Goal: Book appointment/travel/reservation

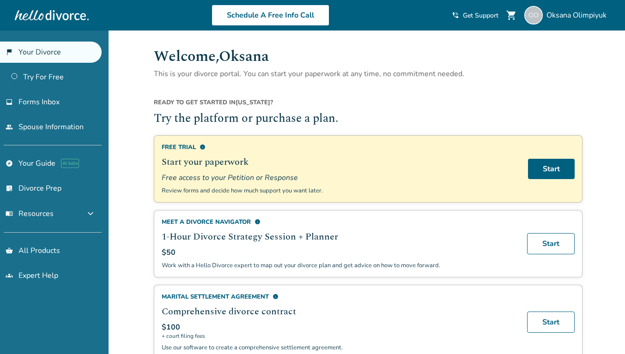
click at [46, 77] on link "Try For Free" at bounding box center [51, 77] width 102 height 21
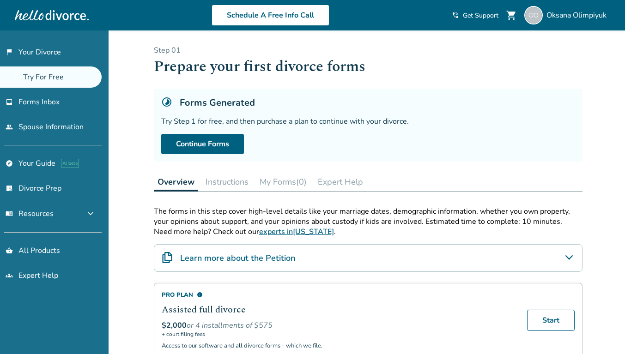
click at [50, 105] on span "Forms Inbox" at bounding box center [38, 102] width 41 height 10
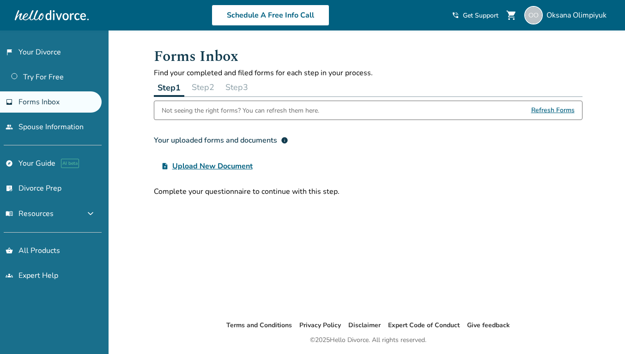
click at [55, 124] on link "people Spouse Information" at bounding box center [51, 126] width 102 height 21
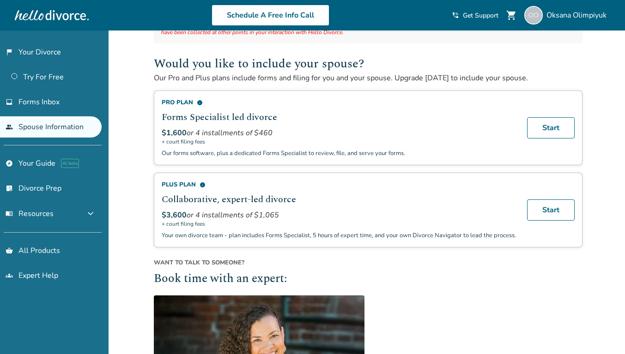
scroll to position [120, 0]
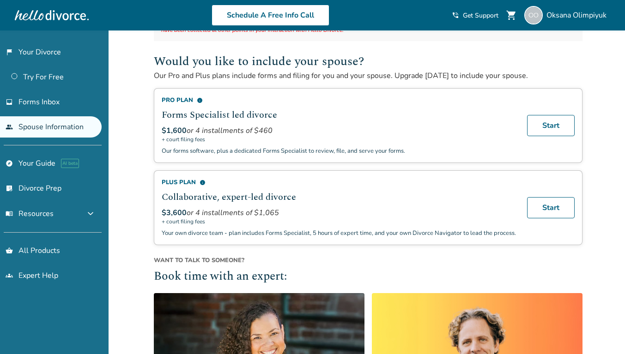
click at [44, 158] on link "explore Your Guide AI beta" at bounding box center [51, 163] width 102 height 21
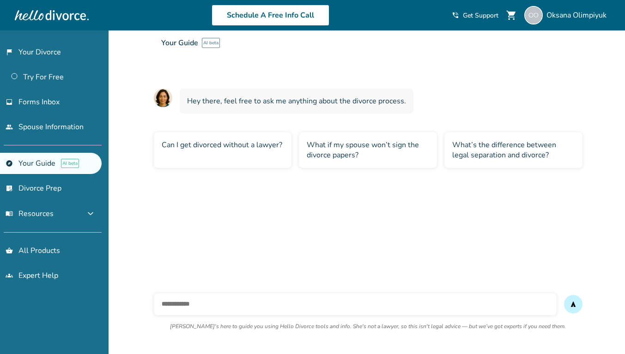
click at [40, 188] on link "list_alt_check Divorce Prep" at bounding box center [51, 188] width 102 height 21
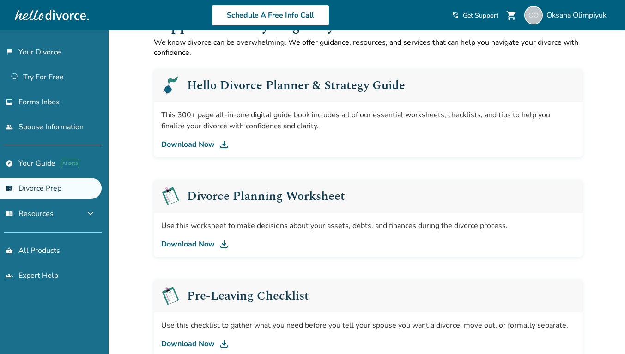
click at [41, 210] on span "menu_book Resources" at bounding box center [30, 214] width 48 height 10
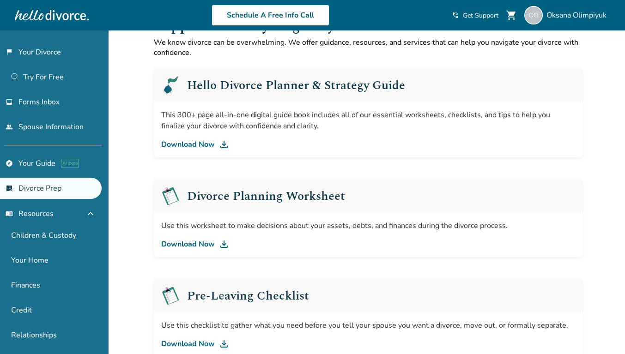
click at [55, 52] on link "flag_2 Your Divorce" at bounding box center [51, 52] width 102 height 21
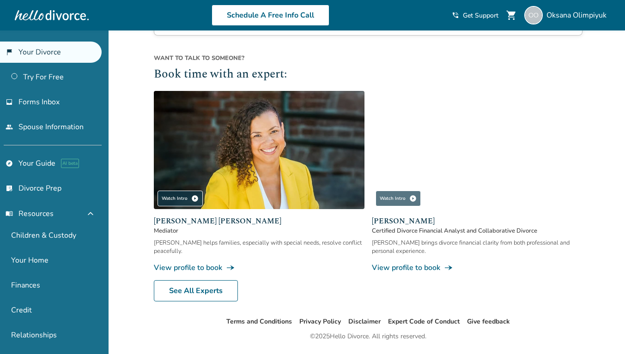
scroll to position [851, 0]
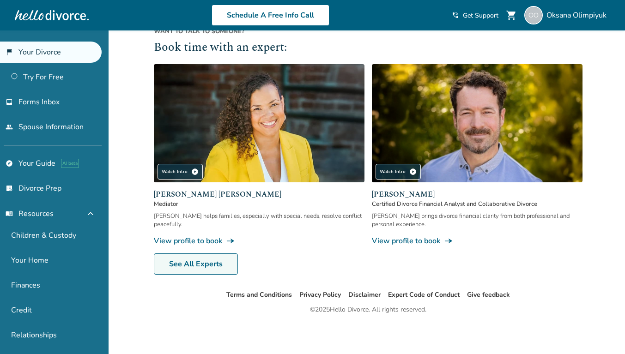
click at [204, 260] on link "See All Experts" at bounding box center [196, 264] width 84 height 21
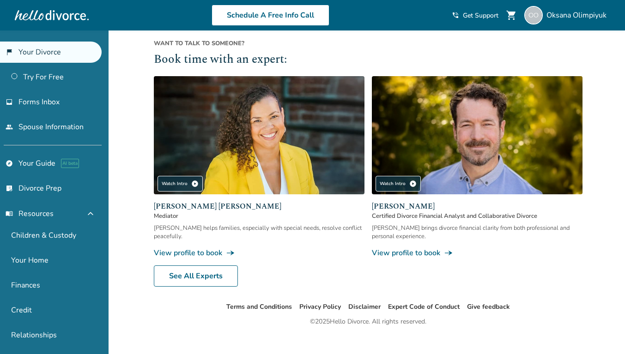
scroll to position [851, 0]
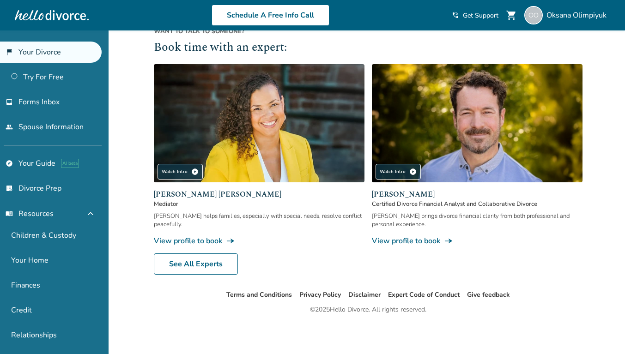
click at [215, 235] on div "[PERSON_NAME] helps families, especially with special needs, resolve conflict p…" at bounding box center [259, 229] width 211 height 34
click at [220, 244] on link "View profile to book line_end_arrow_notch" at bounding box center [259, 241] width 211 height 10
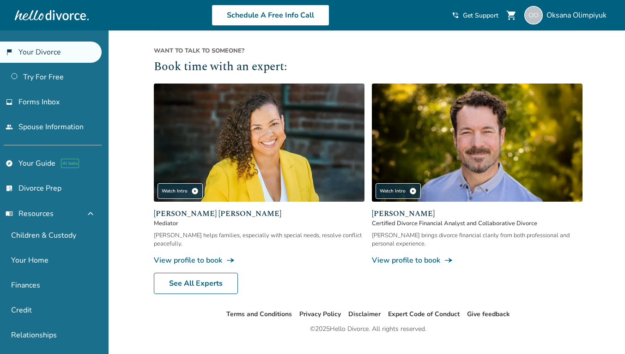
scroll to position [851, 0]
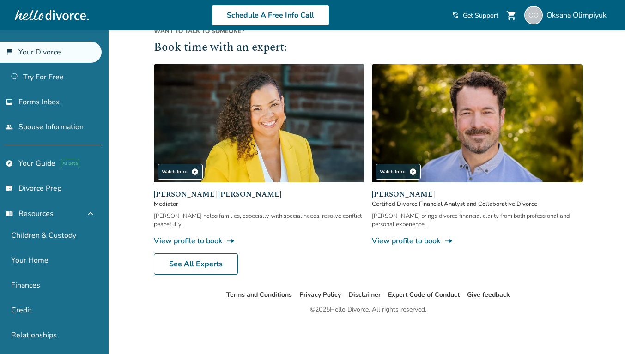
click at [216, 236] on link "View profile to book line_end_arrow_notch" at bounding box center [259, 241] width 211 height 10
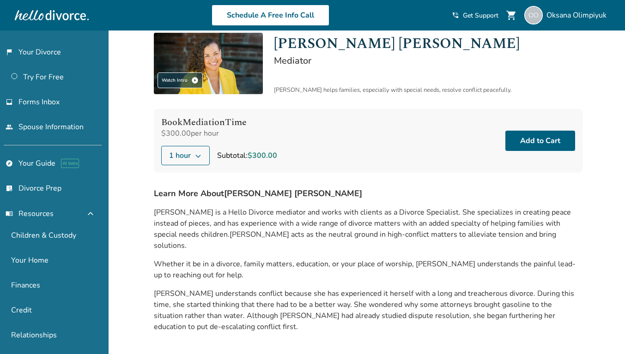
scroll to position [86, 0]
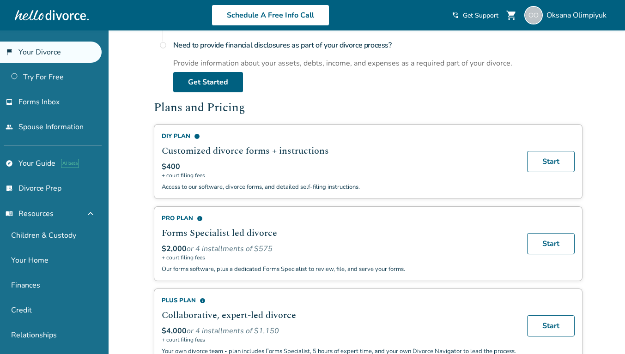
scroll to position [494, 0]
